Goal: Task Accomplishment & Management: Manage account settings

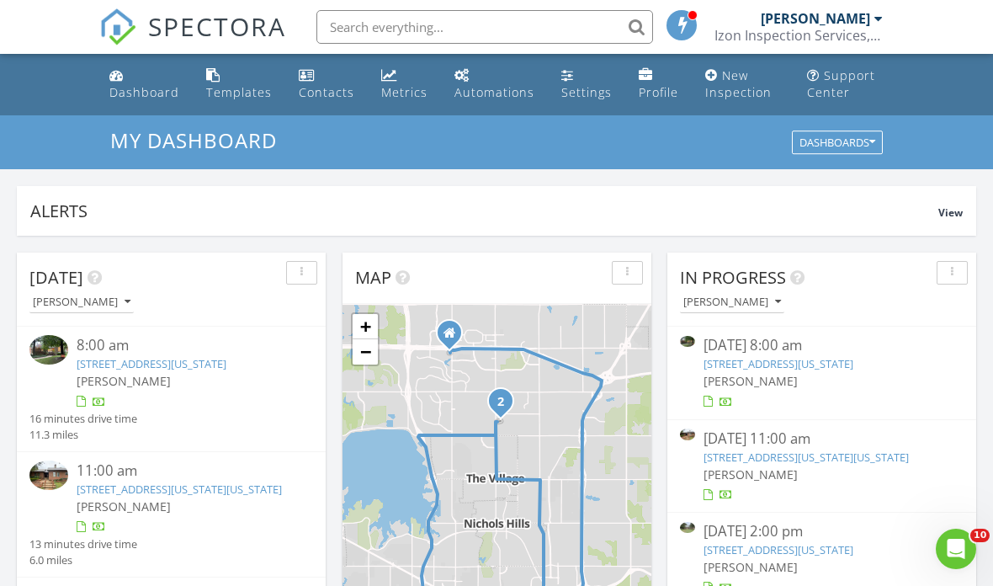
click at [854, 369] on link "[STREET_ADDRESS][US_STATE]" at bounding box center [779, 363] width 150 height 15
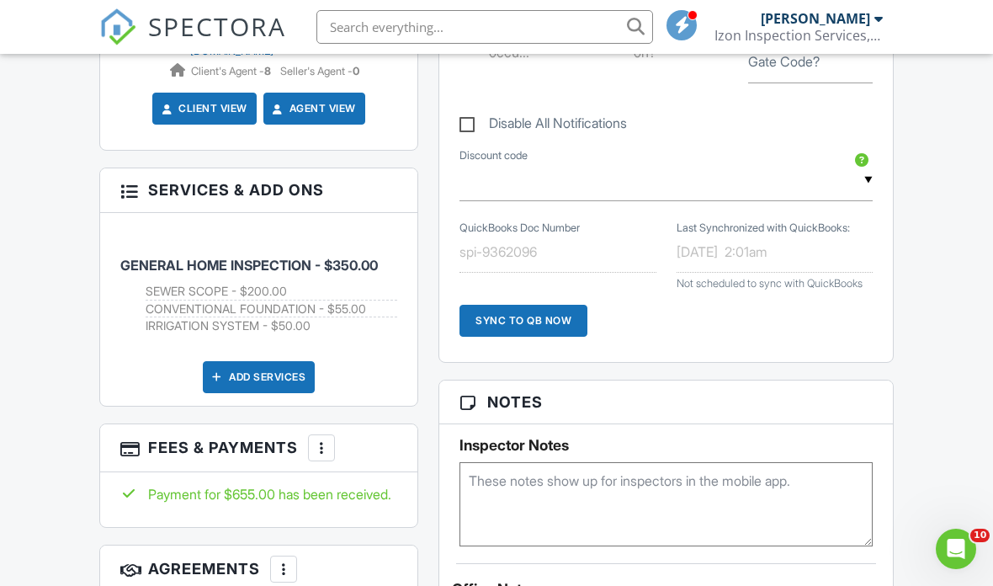
scroll to position [975, 0]
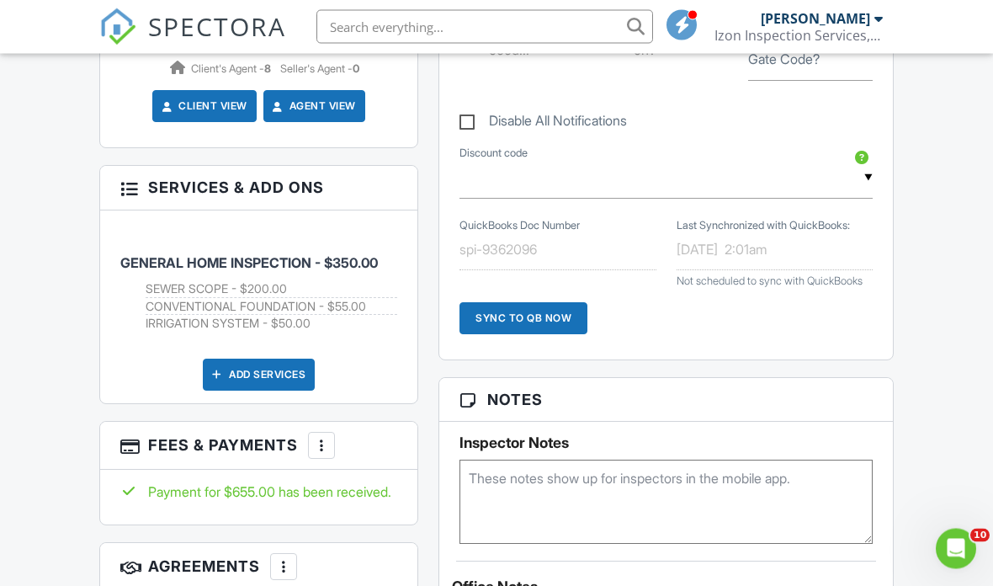
click at [323, 438] on div at bounding box center [321, 446] width 17 height 17
click at [451, 476] on li "Edit Fees & Payments" at bounding box center [407, 497] width 176 height 42
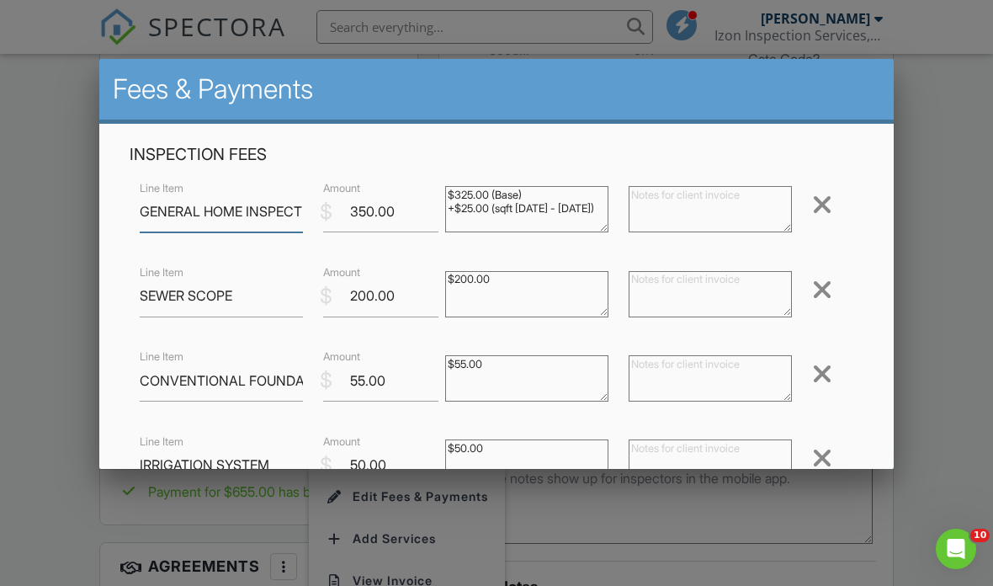
scroll to position [975, 0]
click at [813, 286] on div at bounding box center [822, 288] width 20 height 27
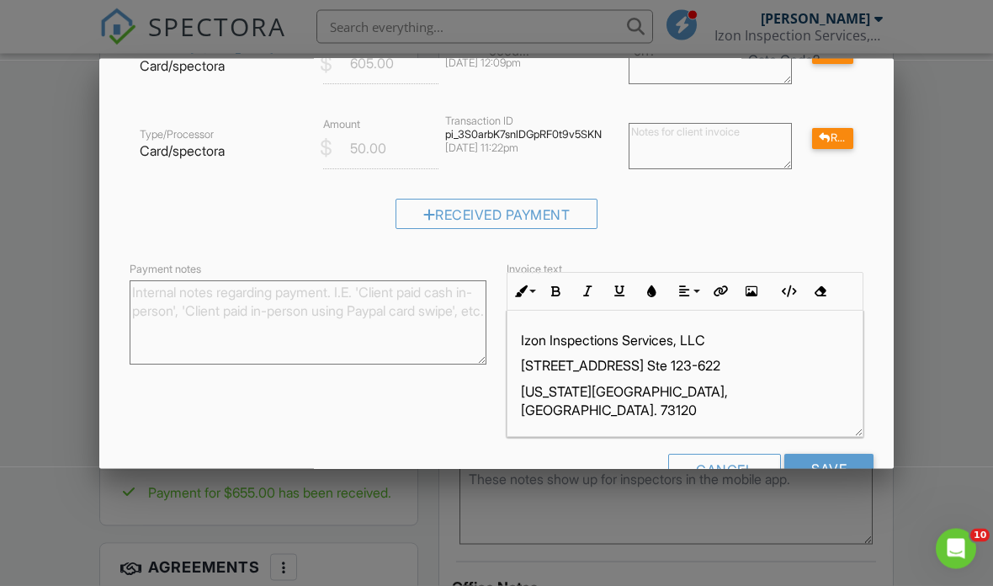
scroll to position [477, 0]
click at [849, 465] on input "Save" at bounding box center [829, 470] width 89 height 30
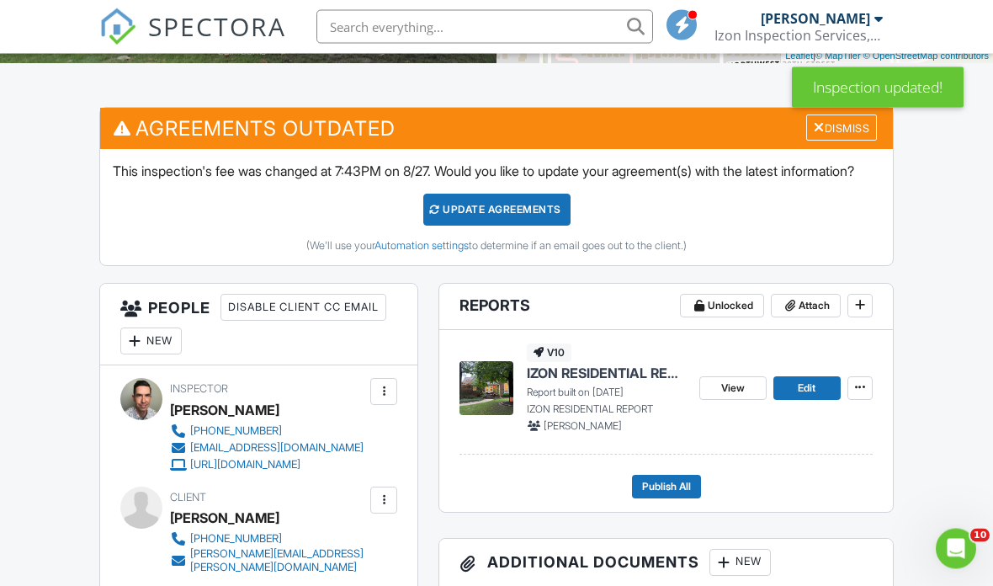
scroll to position [182, 0]
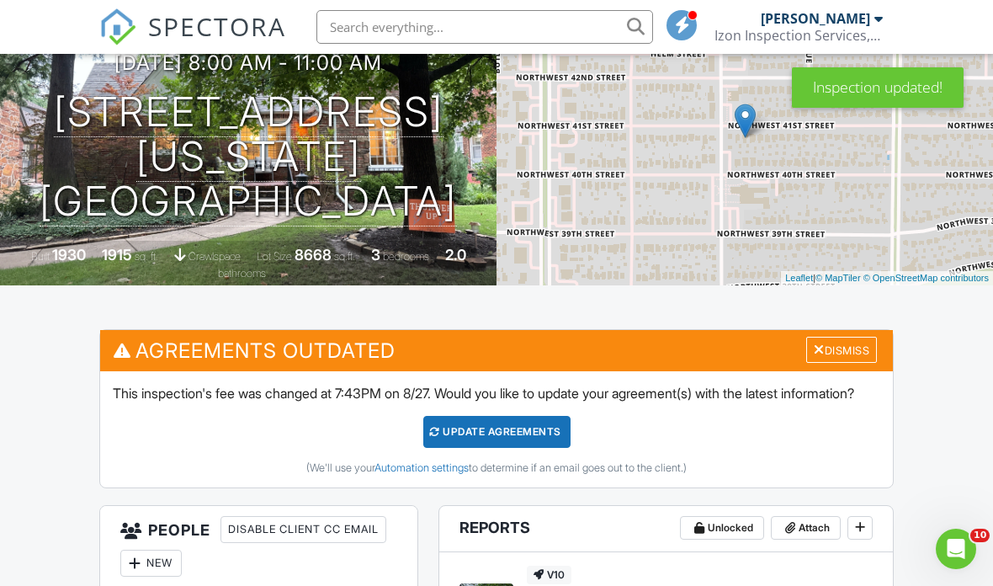
click at [848, 348] on div "Dismiss" at bounding box center [842, 350] width 71 height 26
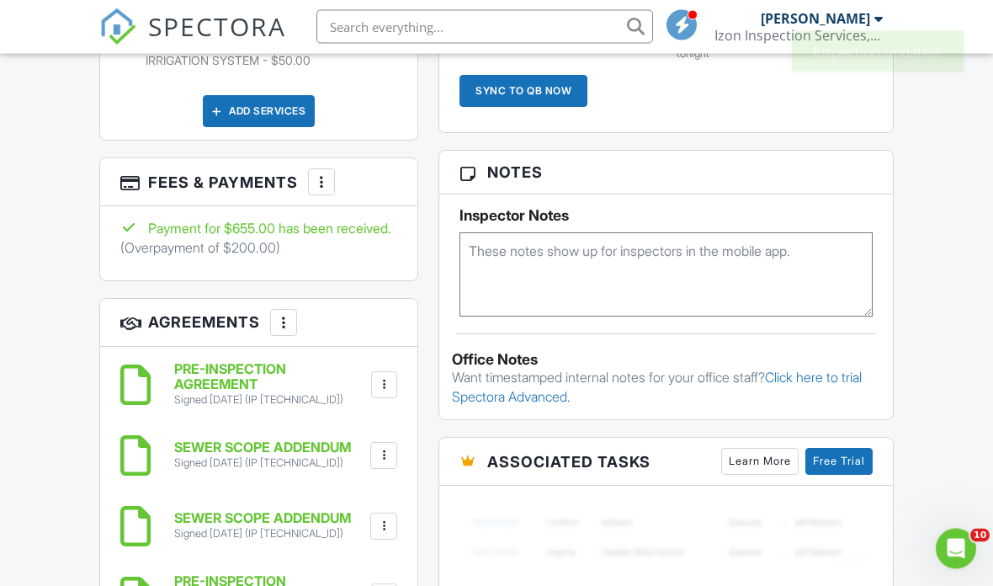
scroll to position [1222, 0]
click at [325, 173] on div at bounding box center [321, 181] width 17 height 17
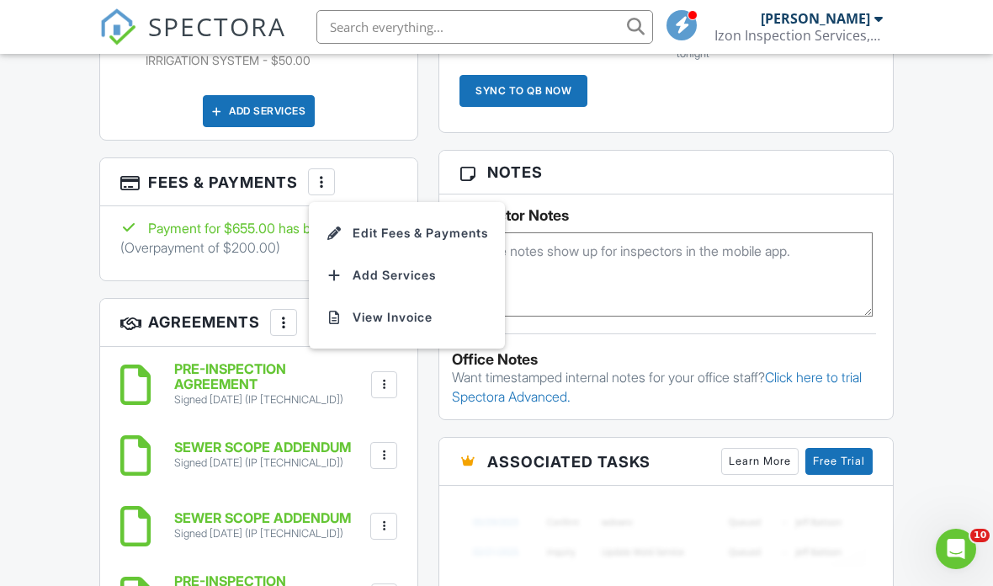
click at [461, 212] on li "Edit Fees & Payments" at bounding box center [407, 233] width 176 height 42
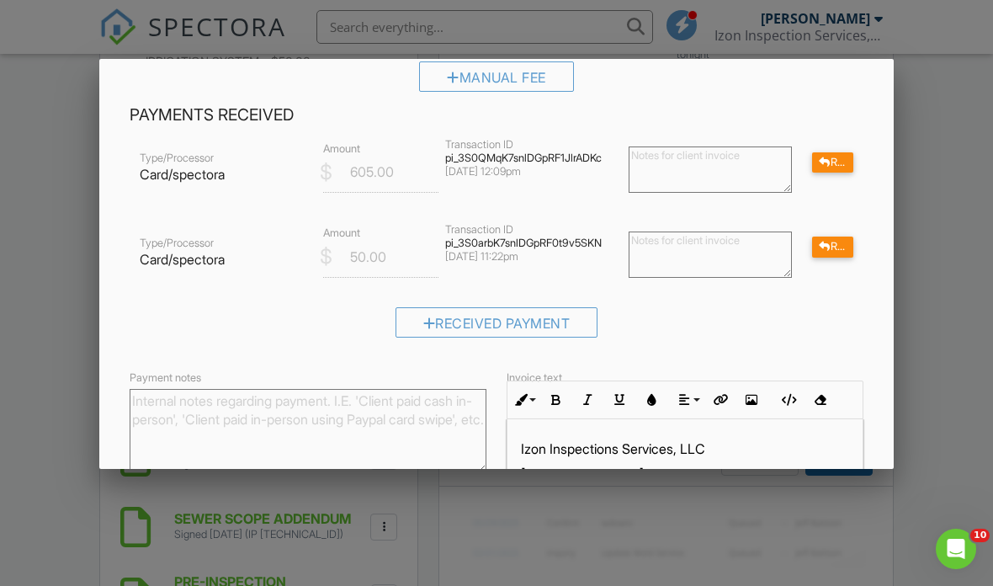
scroll to position [362, 0]
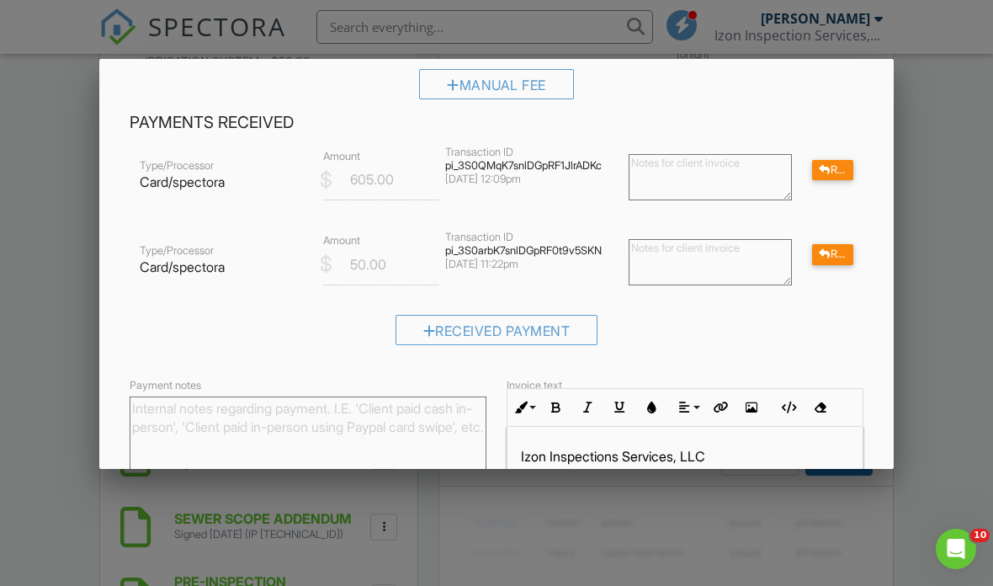
click at [824, 175] on div at bounding box center [825, 170] width 12 height 11
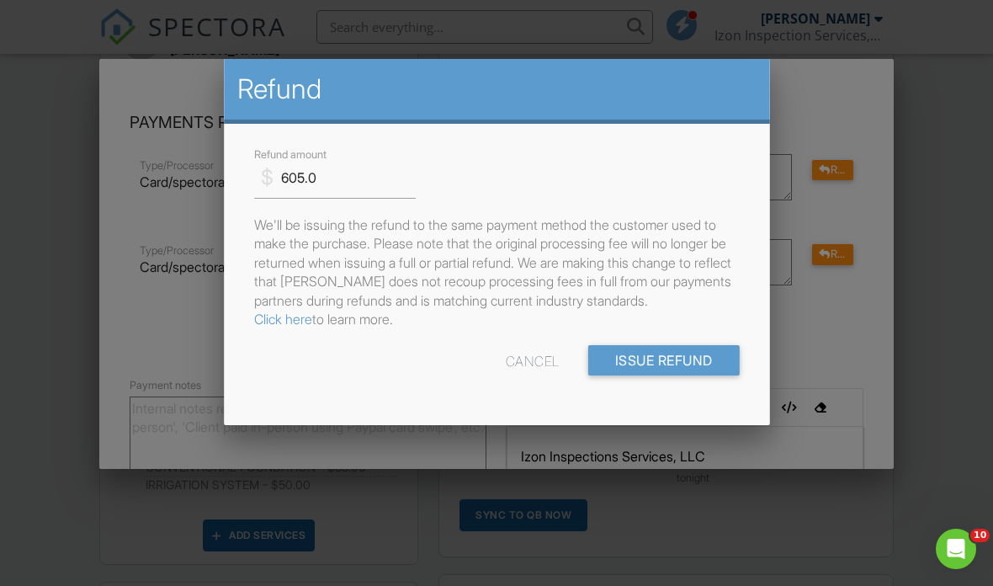
scroll to position [0, 0]
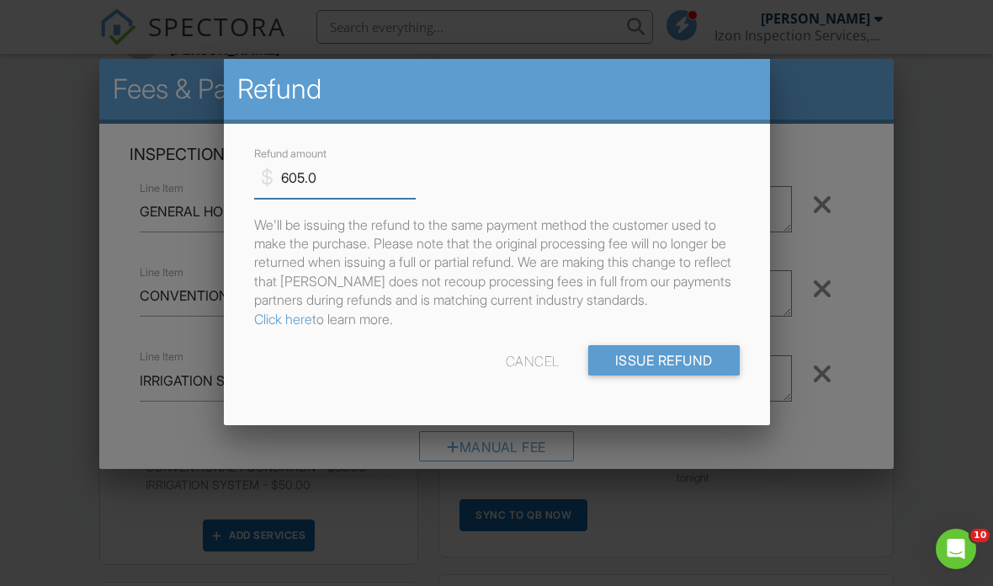
click at [337, 195] on input "605.0" at bounding box center [335, 177] width 162 height 41
type input "200.0"
click at [683, 365] on input "Issue Refund" at bounding box center [664, 360] width 152 height 30
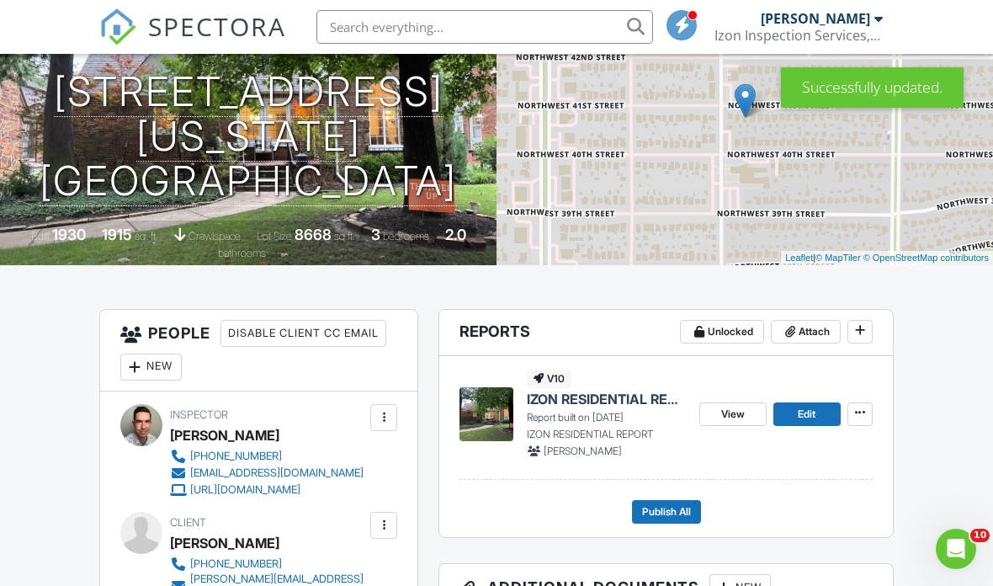
scroll to position [201, 0]
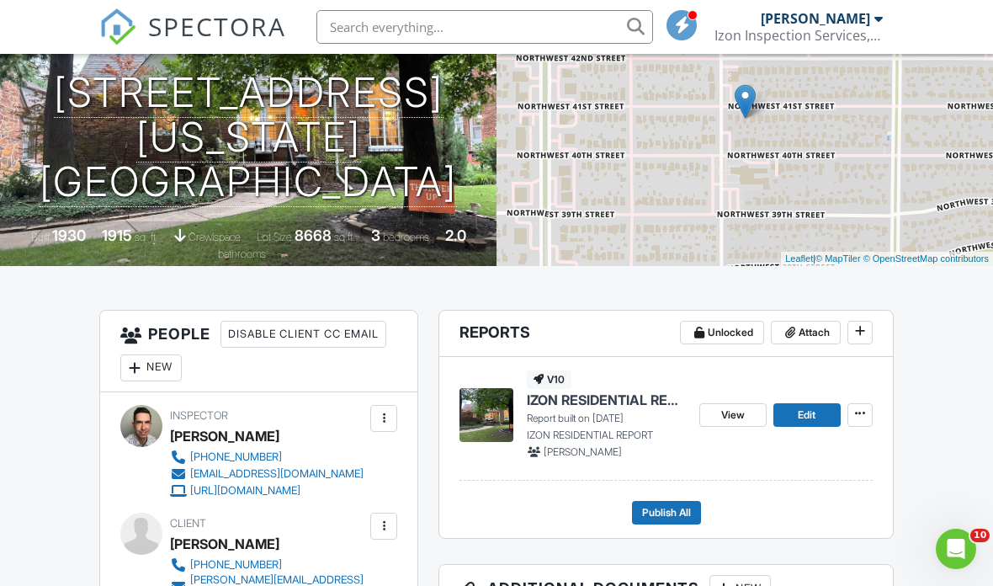
click at [738, 417] on span "View" at bounding box center [733, 415] width 24 height 17
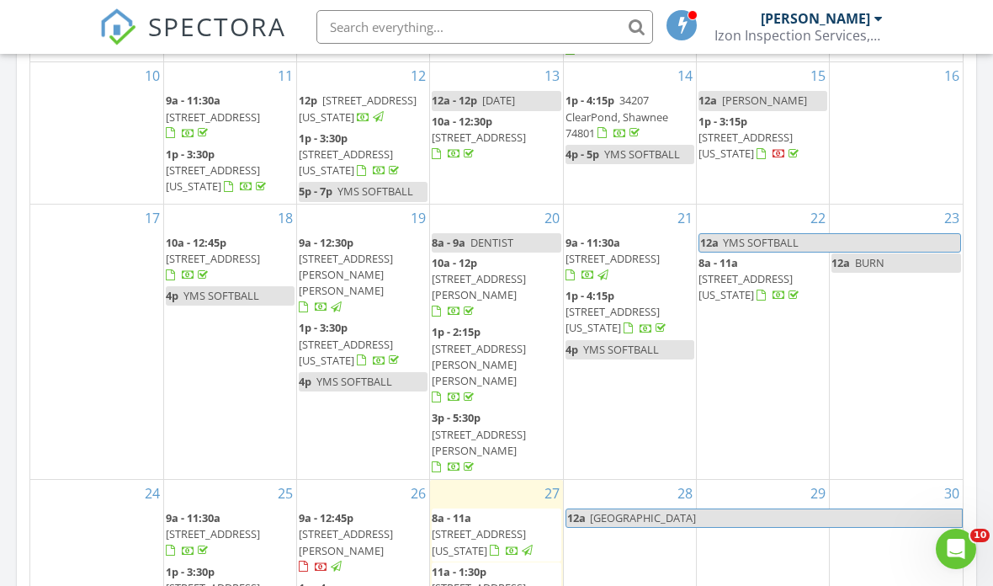
scroll to position [346, 0]
